Goal: Book appointment/travel/reservation

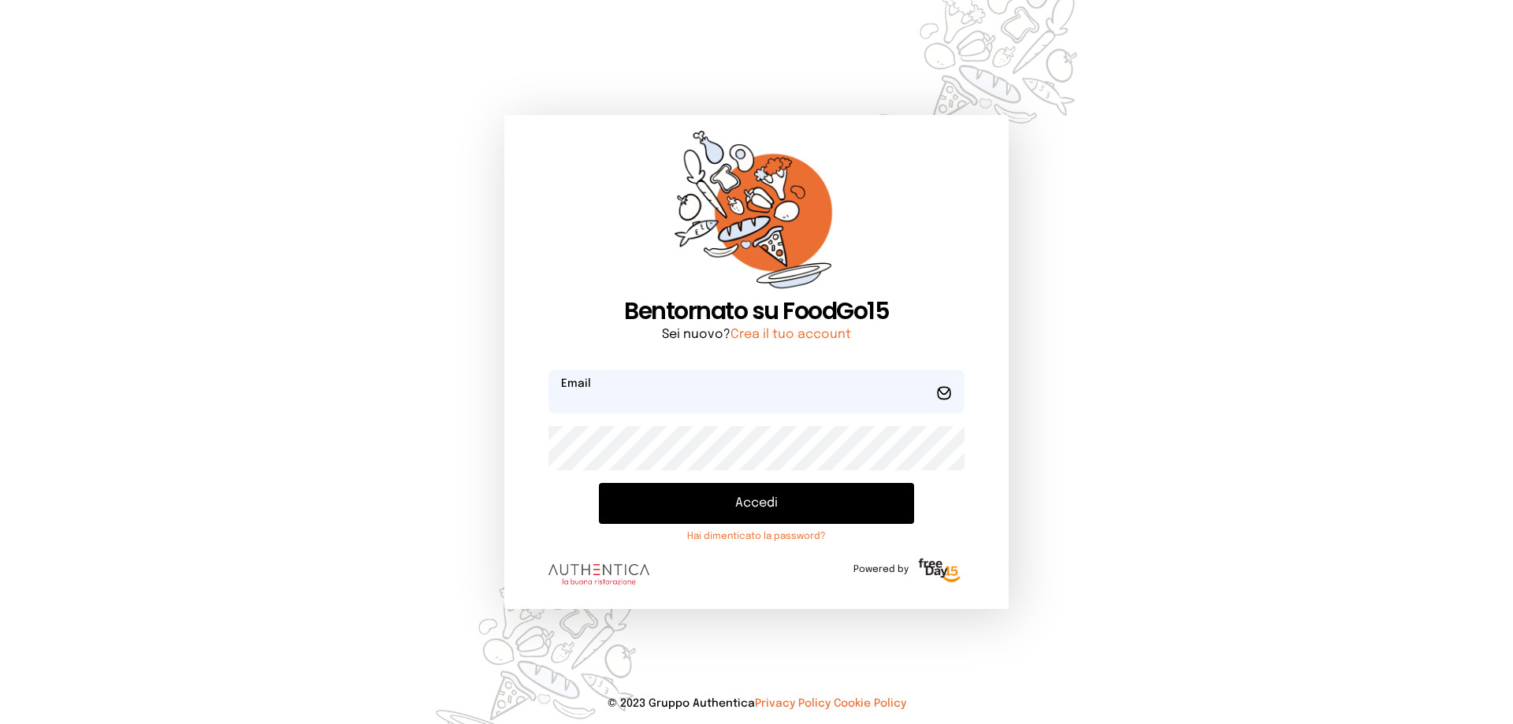
type input "**********"
click at [839, 505] on button "Accedi" at bounding box center [756, 503] width 315 height 41
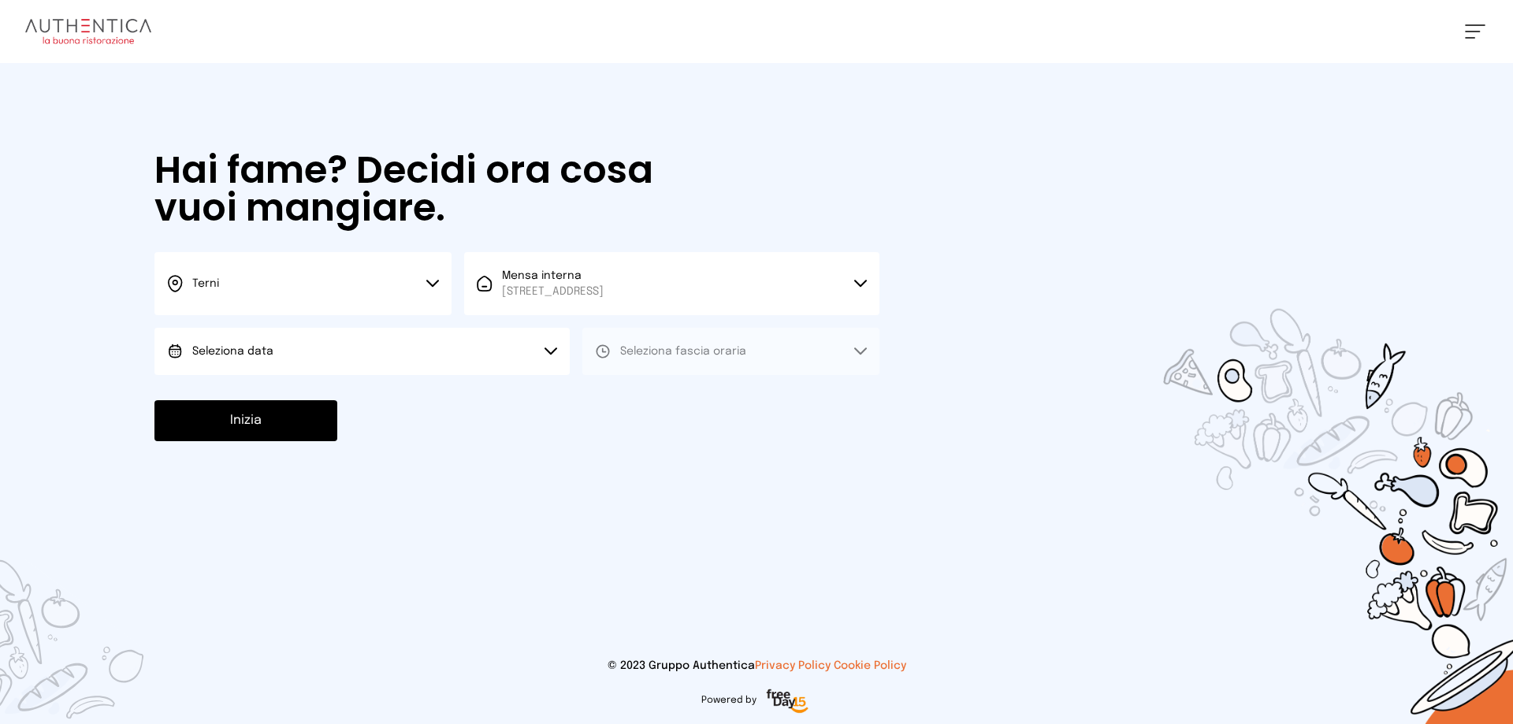
click at [479, 349] on button "Seleziona data" at bounding box center [361, 351] width 415 height 47
click at [477, 379] on li "[DATE], [DATE]" at bounding box center [361, 395] width 415 height 41
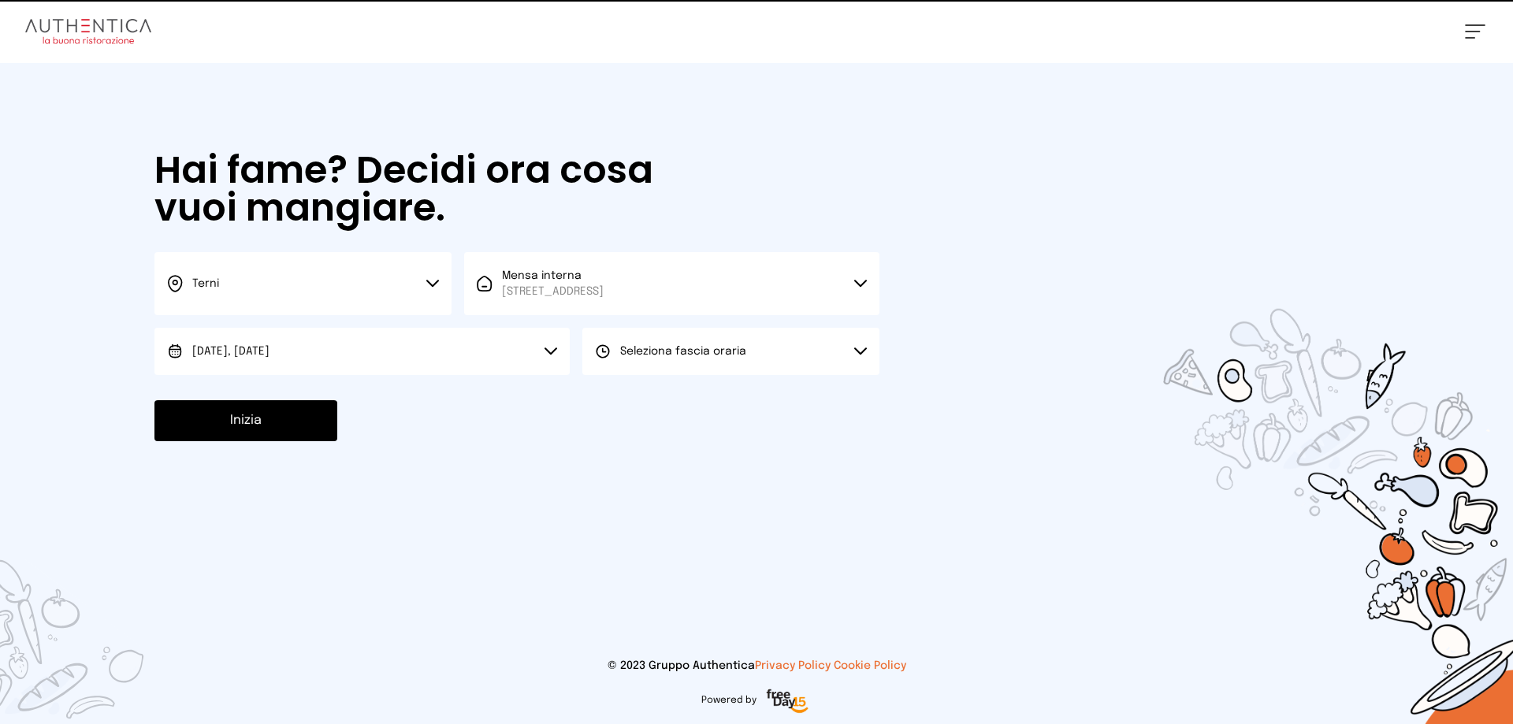
click at [660, 367] on button "Seleziona fascia oraria" at bounding box center [730, 351] width 297 height 47
click at [649, 395] on span "Pranzo" at bounding box center [639, 396] width 38 height 16
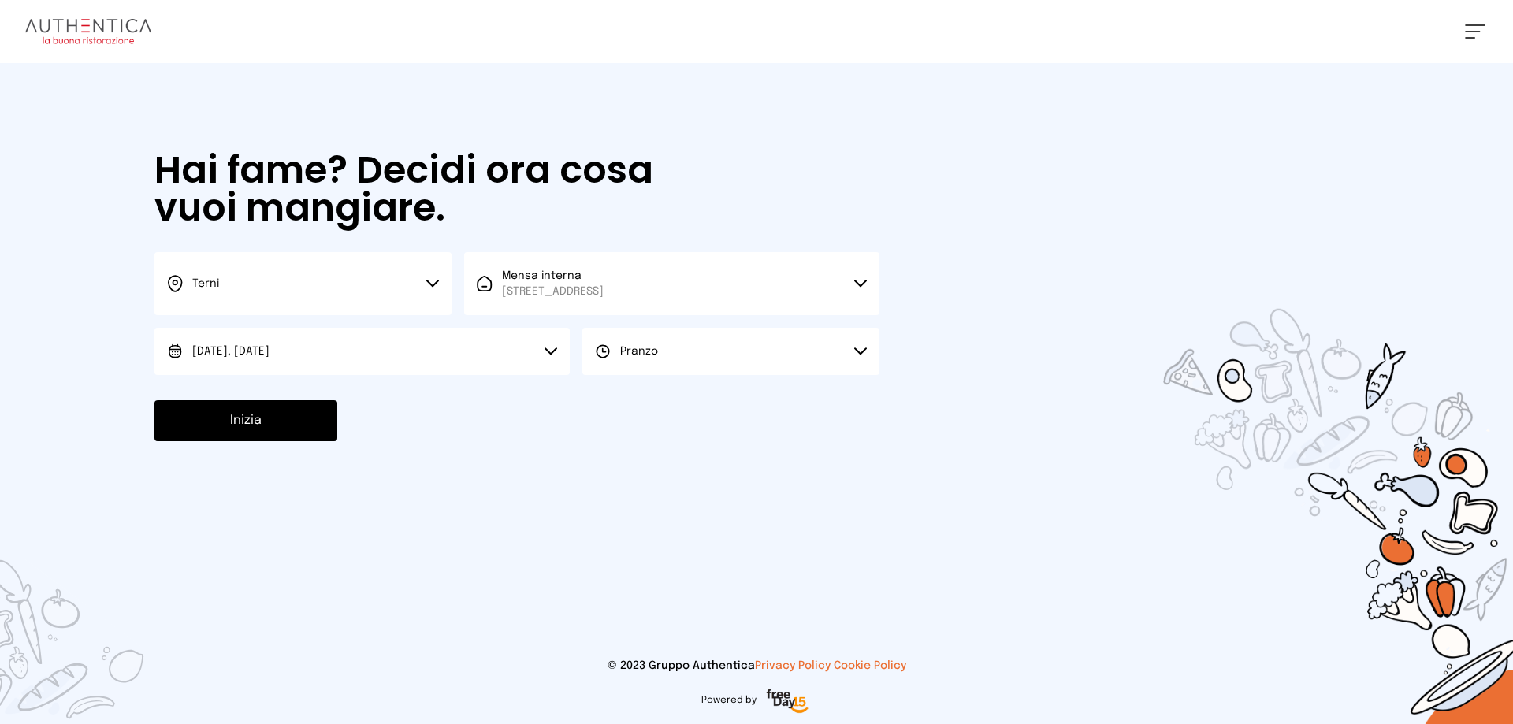
click at [307, 416] on button "Inizia" at bounding box center [245, 420] width 183 height 41
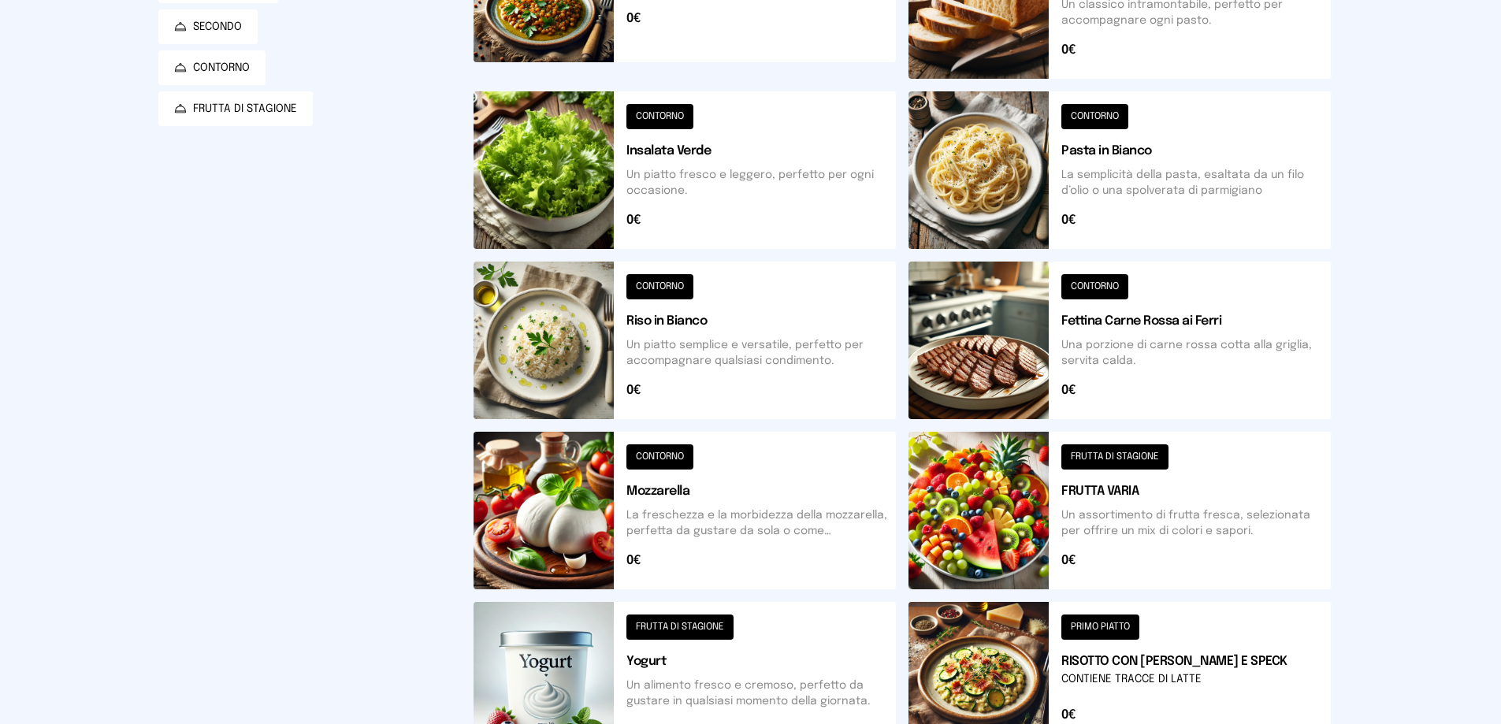
scroll to position [473, 0]
